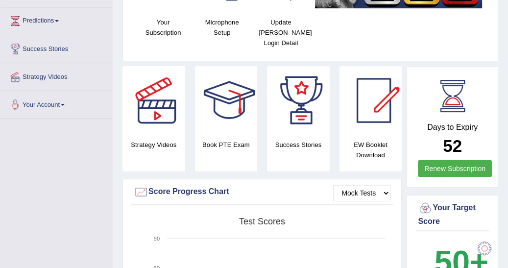
scroll to position [126, 0]
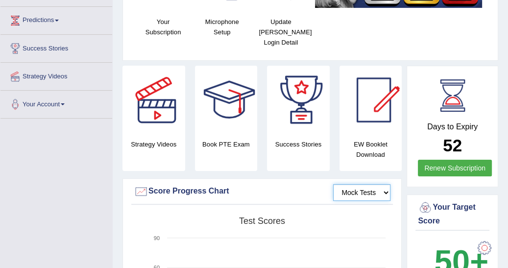
click at [385, 194] on select "Mock Tests" at bounding box center [361, 192] width 57 height 17
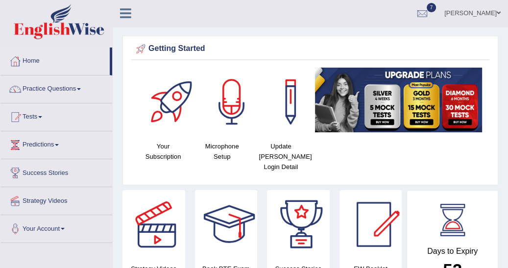
scroll to position [0, 0]
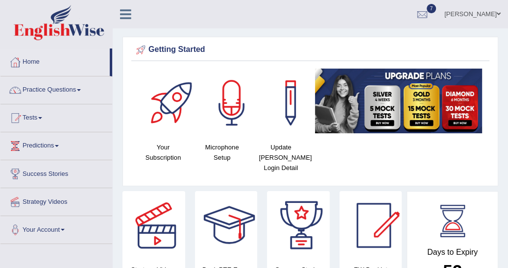
click at [65, 229] on span at bounding box center [63, 230] width 4 height 2
click at [42, 117] on span at bounding box center [40, 118] width 4 height 2
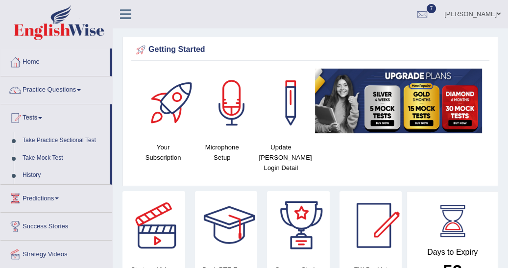
click at [54, 157] on link "Take Mock Test" at bounding box center [64, 159] width 92 height 18
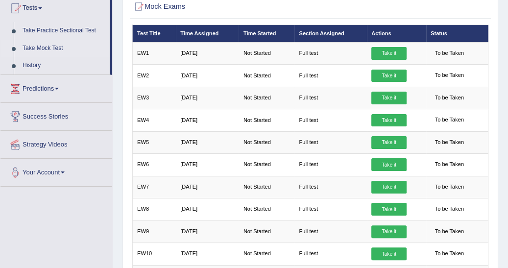
scroll to position [126, 0]
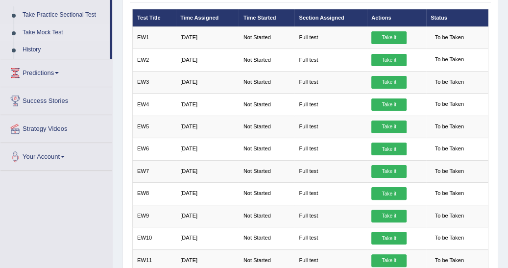
click at [57, 101] on link "Success Stories" at bounding box center [56, 99] width 112 height 25
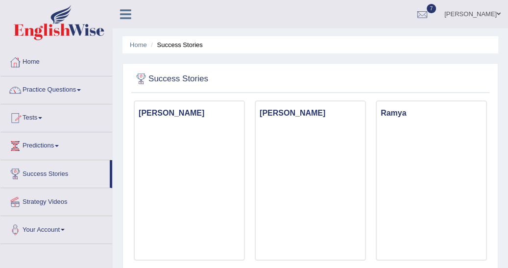
click at [80, 90] on span at bounding box center [79, 90] width 4 height 2
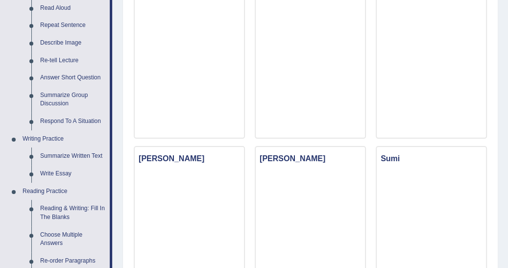
scroll to position [126, 0]
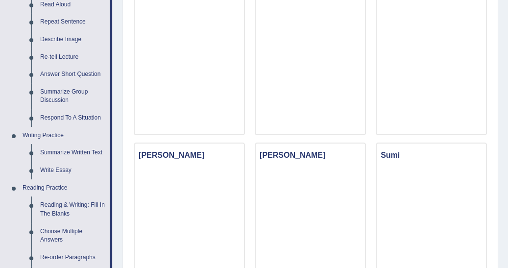
click at [86, 151] on link "Summarize Written Text" at bounding box center [73, 153] width 74 height 18
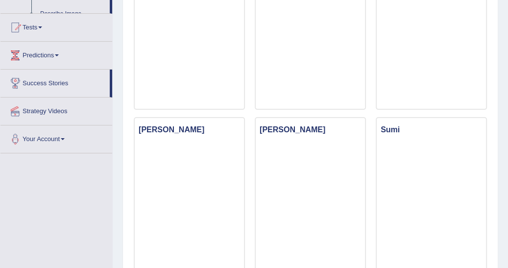
scroll to position [226, 0]
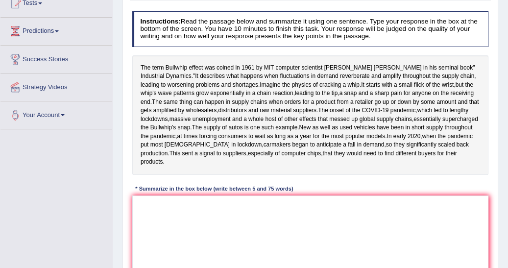
scroll to position [141, 0]
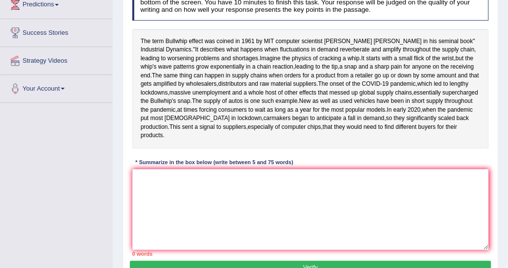
click at [144, 36] on div "The term Bullwhip effect was coined in 1961 by MIT computer scientist Jay Forre…" at bounding box center [310, 89] width 357 height 120
click at [145, 39] on span "The" at bounding box center [146, 41] width 10 height 9
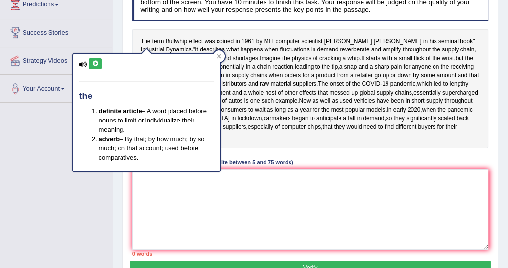
click at [145, 39] on span "The" at bounding box center [146, 41] width 10 height 9
click at [220, 54] on icon at bounding box center [219, 56] width 5 height 5
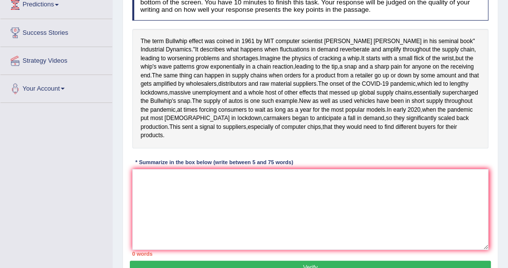
drag, startPoint x: 147, startPoint y: 37, endPoint x: 134, endPoint y: 35, distance: 12.9
click at [137, 38] on div "The term Bullwhip effect was coined in 1961 by MIT computer scientist Jay Forre…" at bounding box center [310, 89] width 357 height 120
drag, startPoint x: 141, startPoint y: 37, endPoint x: 177, endPoint y: 36, distance: 35.3
click at [177, 36] on div "The term Bullwhip effect was coined in 1961 by MIT computer scientist Jay Forre…" at bounding box center [310, 89] width 357 height 120
click at [150, 40] on div "The term Bullwhip effect was coined in 1961 by MIT computer scientist Jay Forre…" at bounding box center [310, 89] width 357 height 120
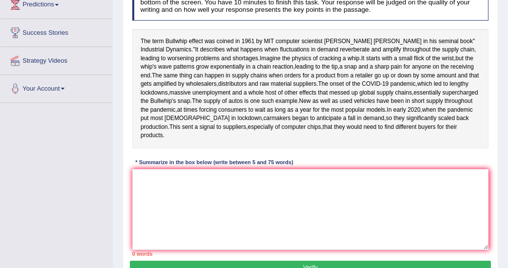
click at [150, 38] on span "The" at bounding box center [146, 41] width 10 height 9
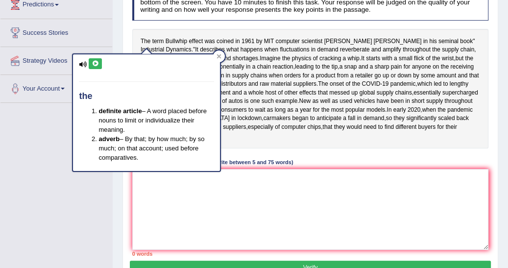
click at [150, 38] on span "The" at bounding box center [146, 41] width 10 height 9
click at [151, 39] on div "The term Bullwhip effect was coined in 1961 by MIT computer scientist Jay Forre…" at bounding box center [310, 89] width 357 height 120
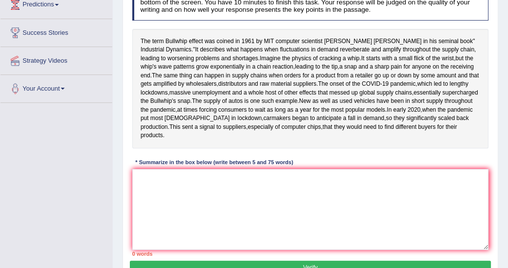
drag, startPoint x: 140, startPoint y: 38, endPoint x: 180, endPoint y: 41, distance: 40.4
click at [180, 41] on div "The term Bullwhip effect was coined in 1961 by MIT computer scientist Jay Forre…" at bounding box center [310, 89] width 357 height 120
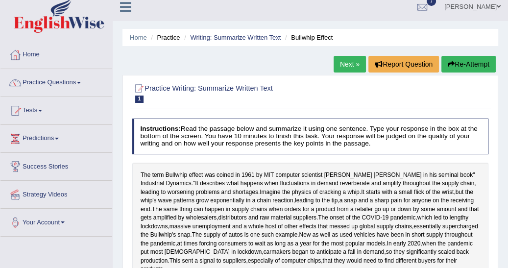
scroll to position [0, 0]
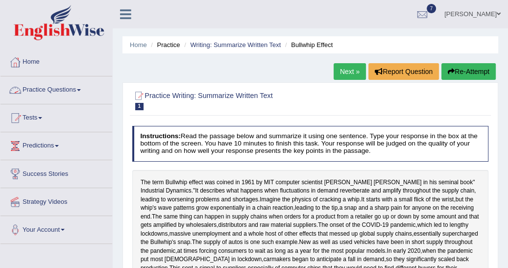
click at [51, 89] on link "Practice Questions" at bounding box center [56, 88] width 112 height 25
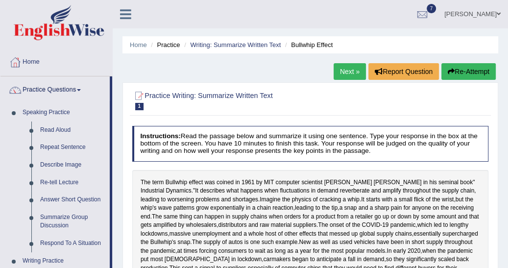
click at [48, 100] on link "Practice Questions" at bounding box center [54, 88] width 109 height 25
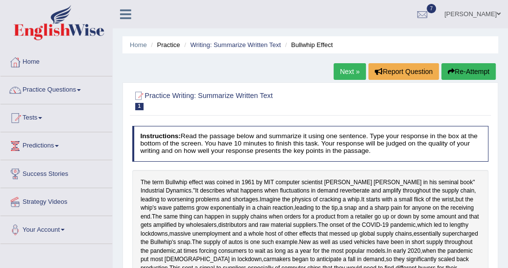
click at [48, 100] on link "Practice Questions" at bounding box center [56, 88] width 112 height 25
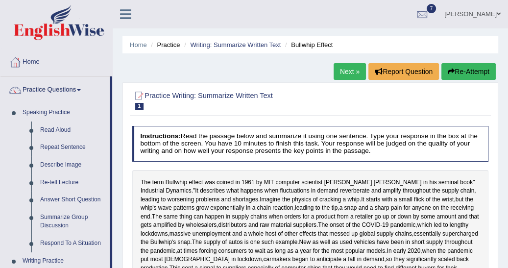
click at [89, 113] on link "Speaking Practice" at bounding box center [64, 113] width 92 height 18
click at [81, 90] on span at bounding box center [79, 90] width 4 height 2
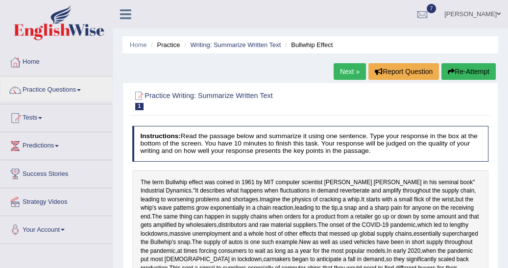
click at [45, 119] on link "Tests" at bounding box center [56, 116] width 112 height 25
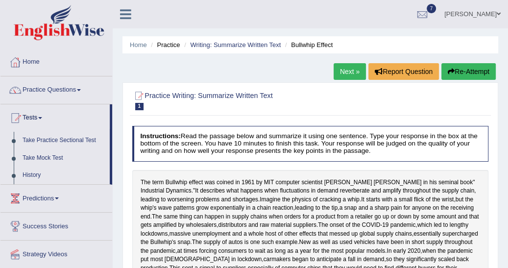
click at [50, 139] on link "Take Practice Sectional Test" at bounding box center [64, 141] width 92 height 18
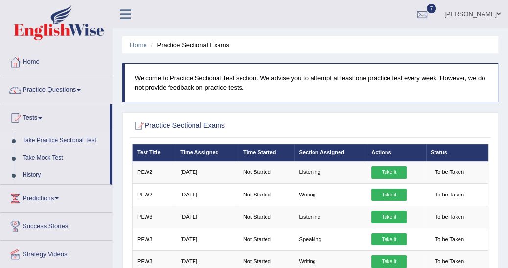
click at [32, 175] on link "History" at bounding box center [64, 176] width 92 height 18
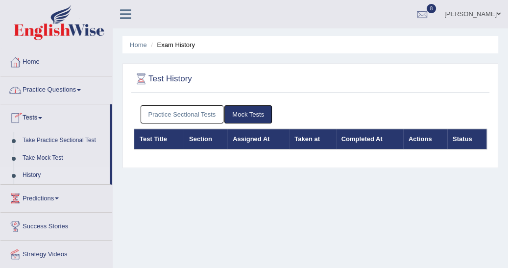
click at [163, 114] on link "Practice Sectional Tests" at bounding box center [182, 114] width 83 height 18
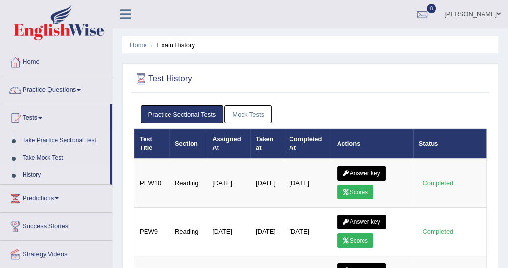
click at [352, 188] on link "Scores" at bounding box center [355, 192] width 36 height 15
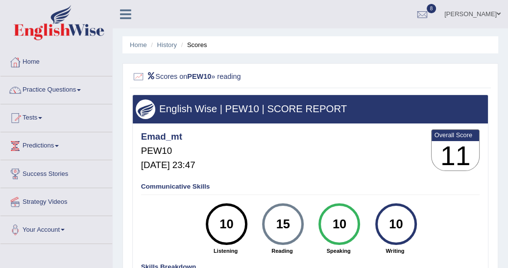
click at [42, 117] on span at bounding box center [40, 118] width 4 height 2
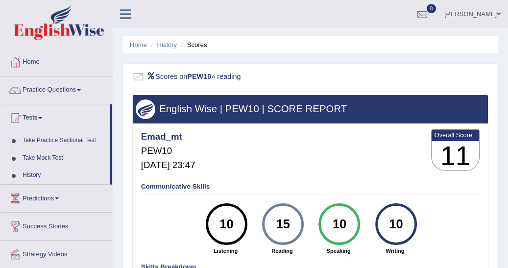
click at [32, 174] on link "History" at bounding box center [64, 176] width 92 height 18
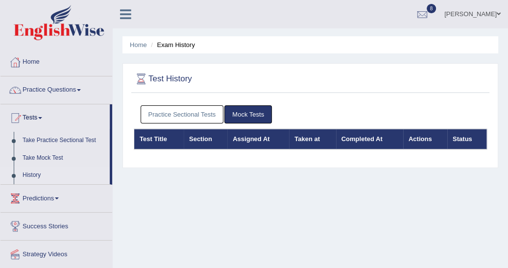
click at [181, 113] on link "Practice Sectional Tests" at bounding box center [182, 114] width 83 height 18
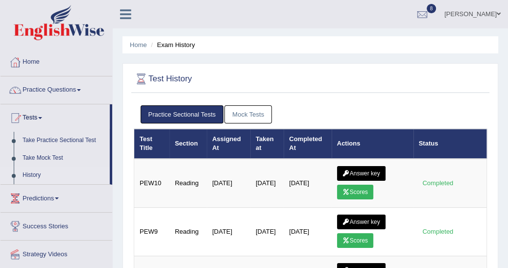
click at [358, 171] on link "Answer key" at bounding box center [361, 173] width 49 height 15
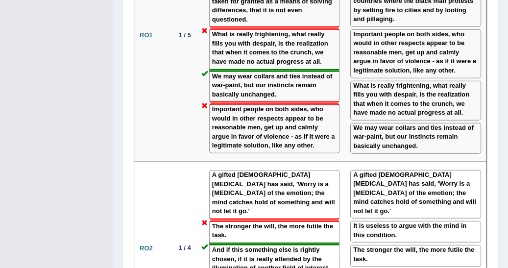
scroll to position [1820, 0]
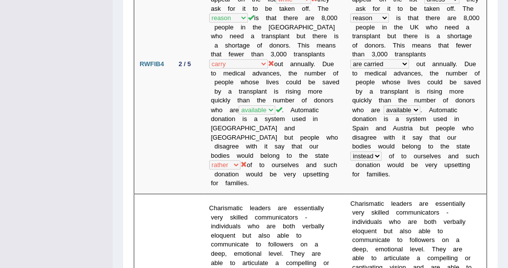
scroll to position [903, 0]
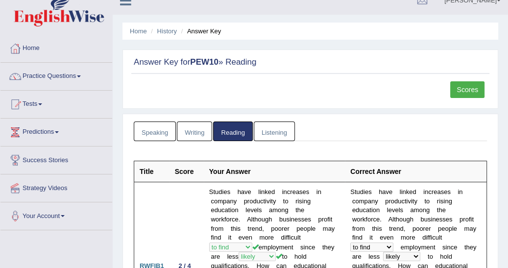
scroll to position [0, 0]
